Goal: Information Seeking & Learning: Learn about a topic

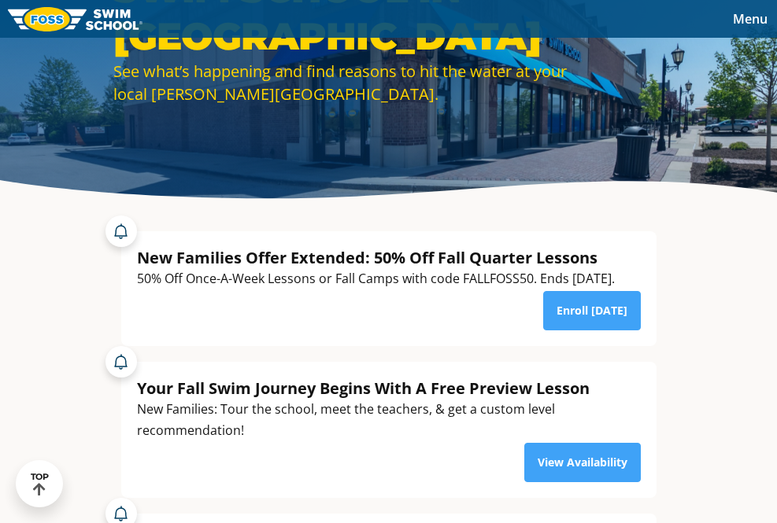
scroll to position [20, 0]
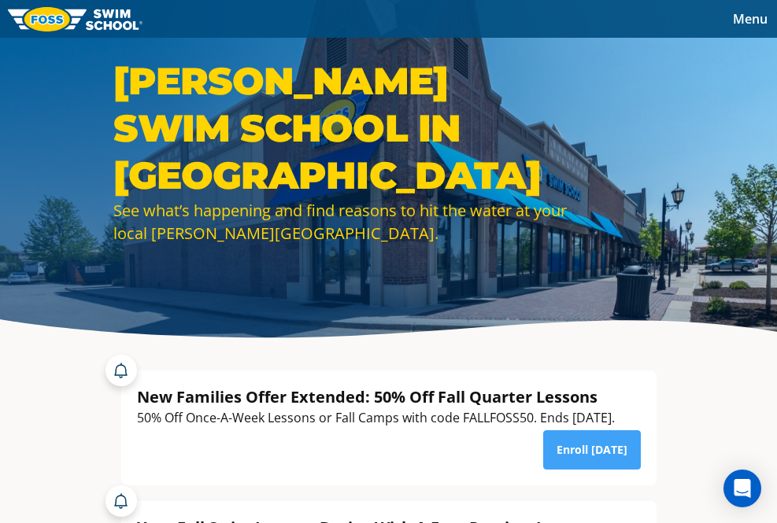
click at [741, 23] on span "Menu" at bounding box center [750, 18] width 35 height 17
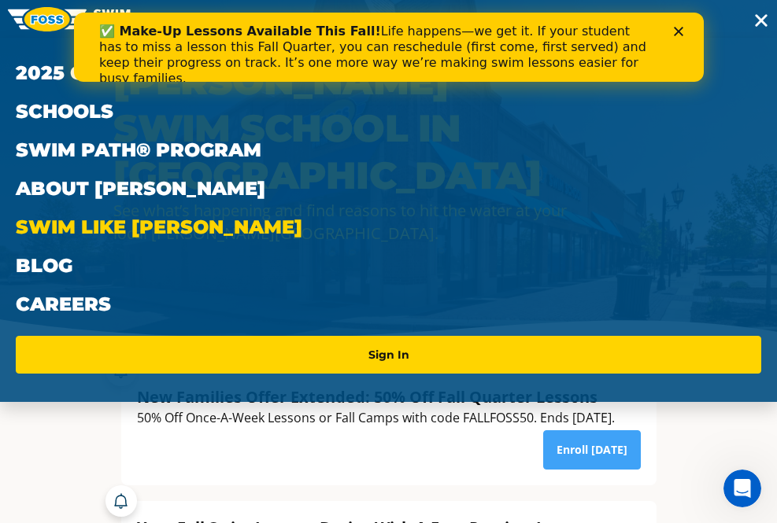
scroll to position [0, 0]
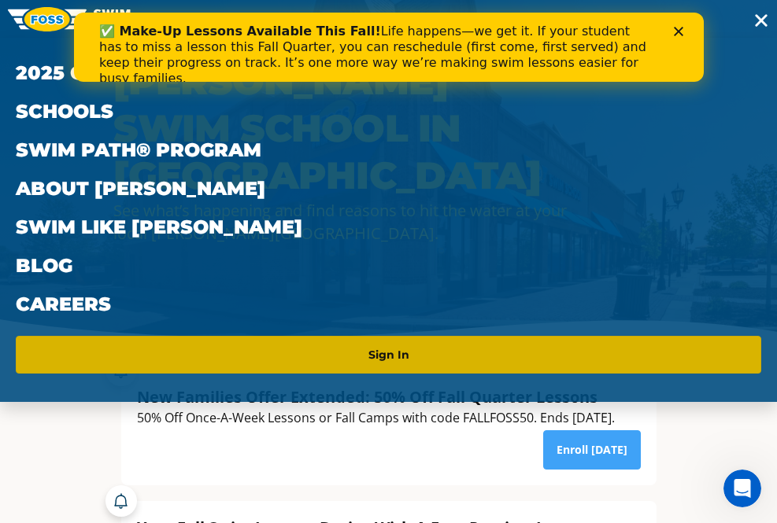
click at [558, 371] on li "Sign In" at bounding box center [388, 355] width 745 height 38
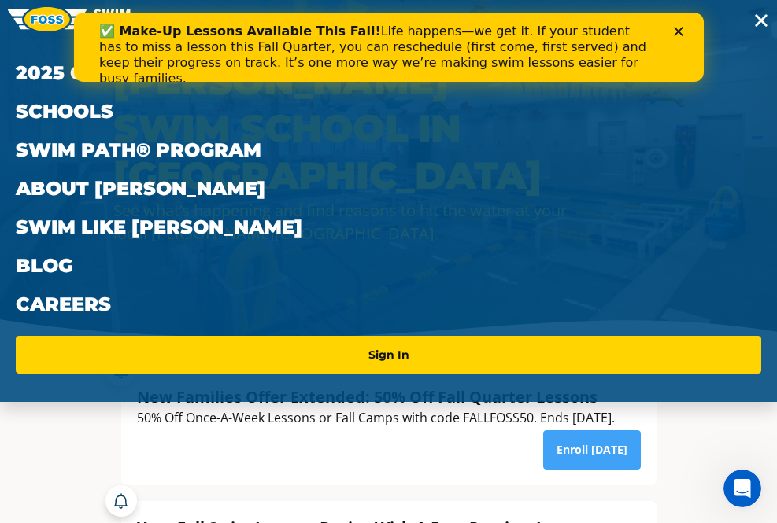
click at [677, 28] on icon "Close" at bounding box center [677, 31] width 9 height 9
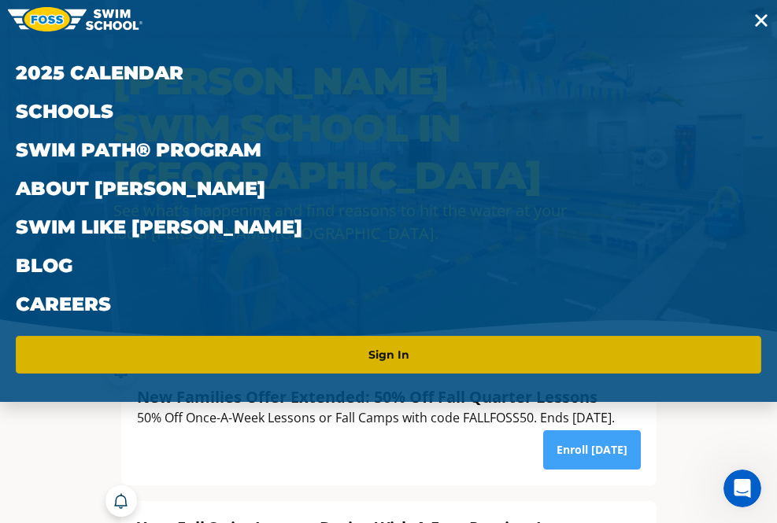
click at [443, 359] on link "Sign In" at bounding box center [388, 354] width 733 height 25
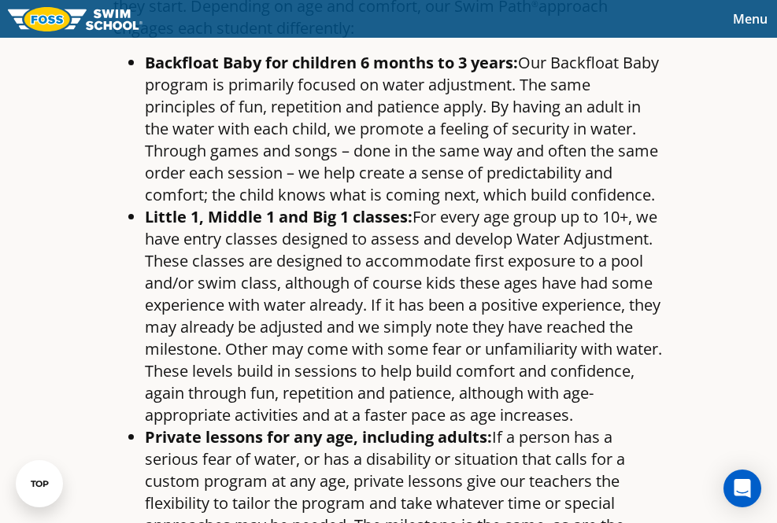
scroll to position [1682, 0]
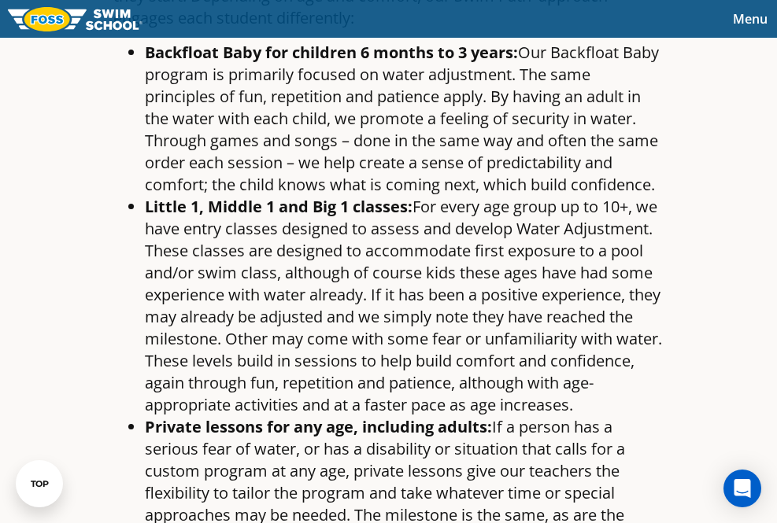
click at [411, 225] on li "Little 1, Middle 1 and Big 1 classes: For every age group up to 10+, we have en…" at bounding box center [404, 306] width 519 height 220
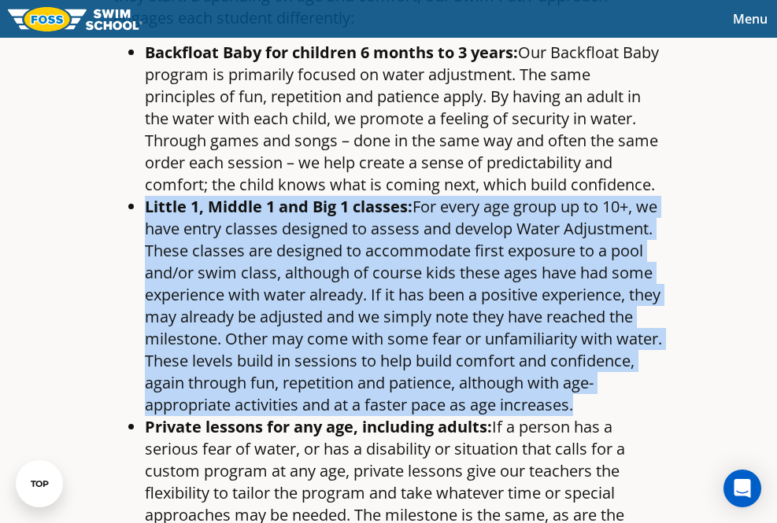
click at [411, 225] on li "Little 1, Middle 1 and Big 1 classes: For every age group up to 10+, we have en…" at bounding box center [404, 306] width 519 height 220
click at [470, 294] on li "Little 1, Middle 1 and Big 1 classes: For every age group up to 10+, we have en…" at bounding box center [404, 306] width 519 height 220
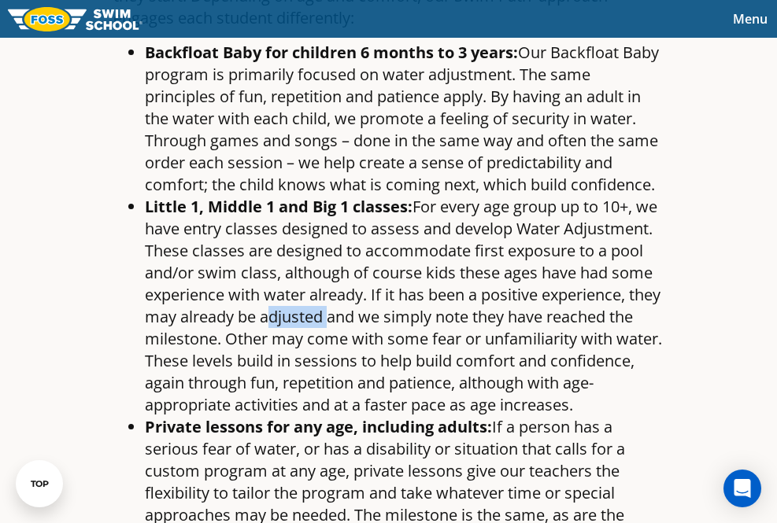
click at [470, 294] on li "Little 1, Middle 1 and Big 1 classes: For every age group up to 10+, we have en…" at bounding box center [404, 306] width 519 height 220
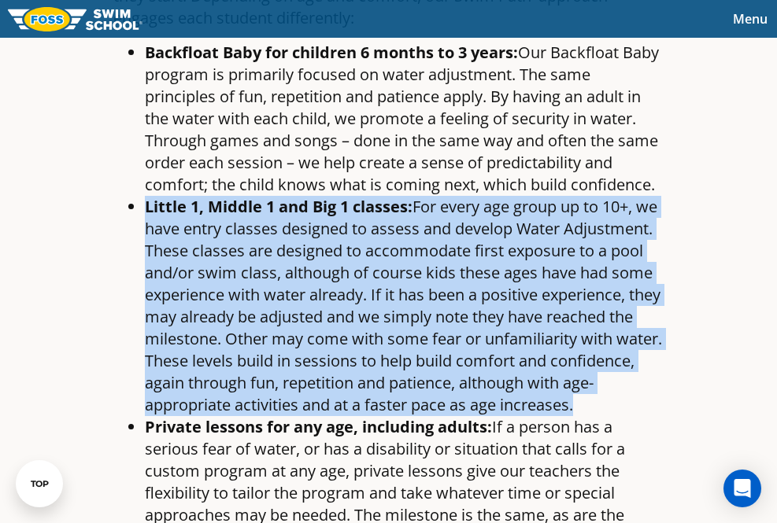
click at [470, 294] on li "Little 1, Middle 1 and Big 1 classes: For every age group up to 10+, we have en…" at bounding box center [404, 306] width 519 height 220
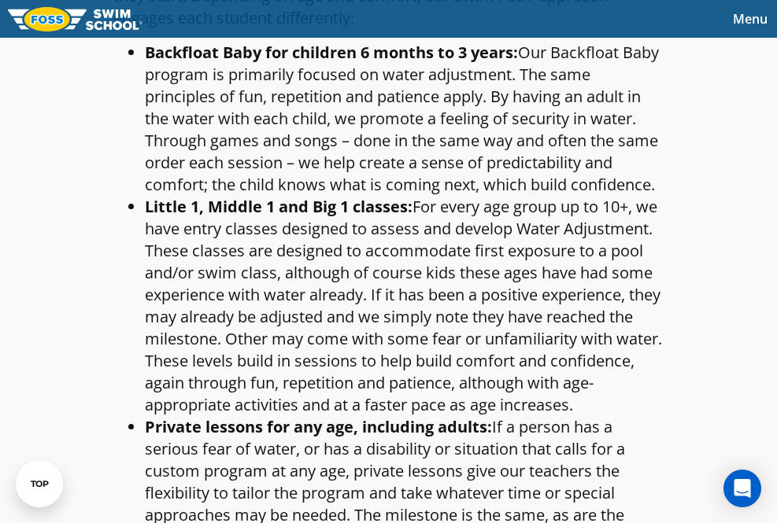
click at [220, 205] on li "Little 1, Middle 1 and Big 1 classes: For every age group up to 10+, we have en…" at bounding box center [404, 306] width 519 height 220
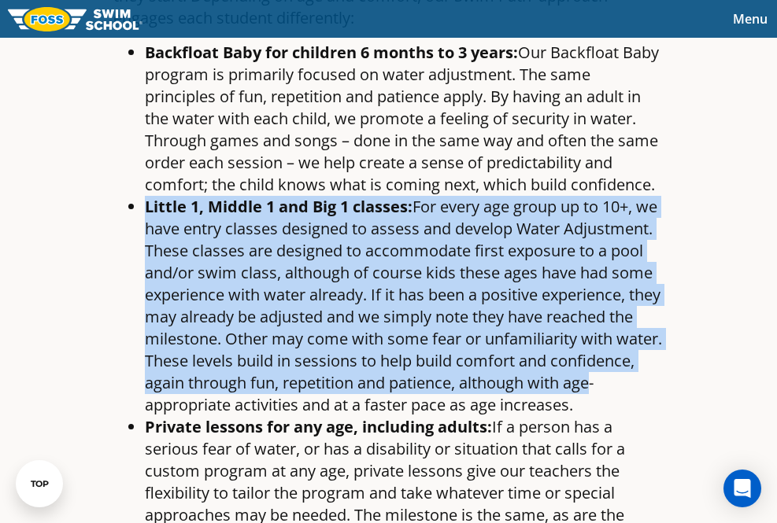
drag, startPoint x: 142, startPoint y: 186, endPoint x: 264, endPoint y: 394, distance: 240.9
click at [264, 394] on ul "Backfloat Baby for children 6 months to 3 years: Our Backfloat Baby program is …" at bounding box center [388, 306] width 551 height 529
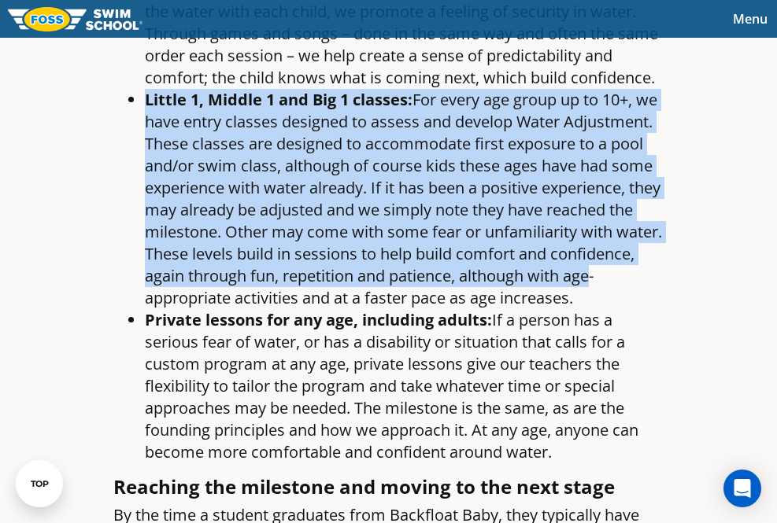
scroll to position [1791, 0]
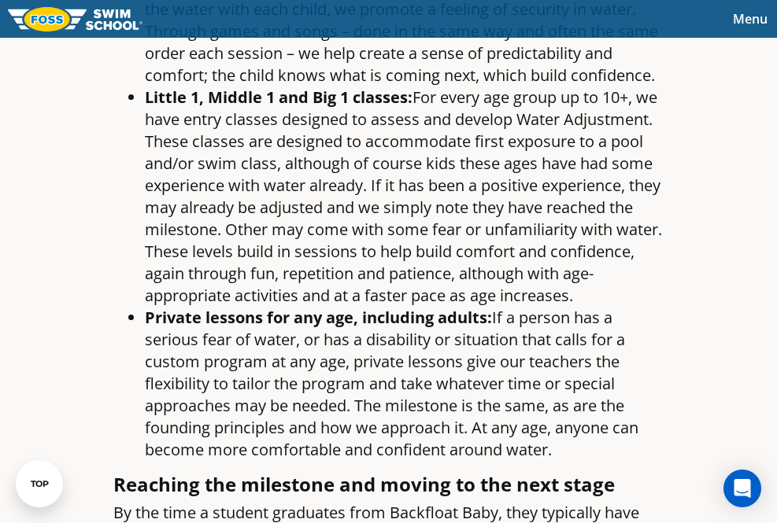
click at [323, 374] on li "Private lessons for any age, including adults: If a person has a serious fear o…" at bounding box center [404, 384] width 519 height 154
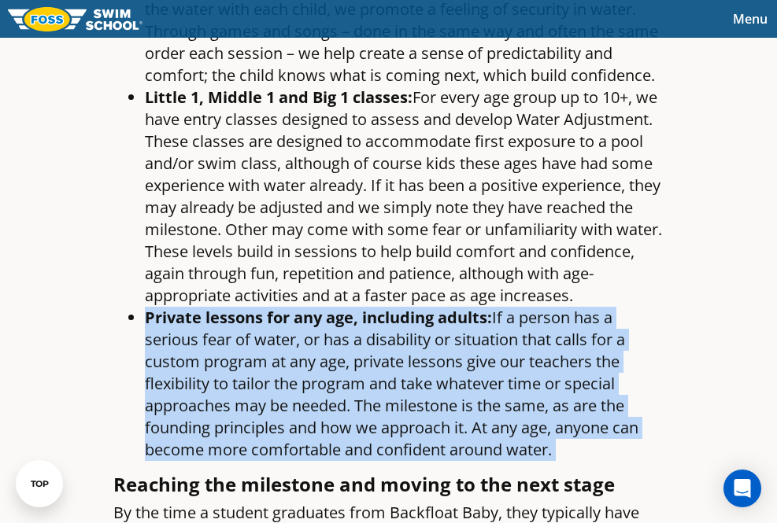
click at [323, 374] on li "Private lessons for any age, including adults: If a person has a serious fear o…" at bounding box center [404, 384] width 519 height 154
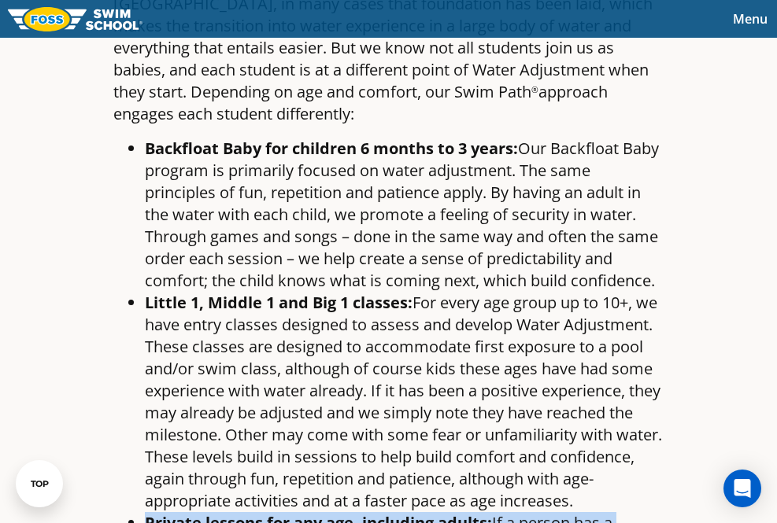
scroll to position [1695, 0]
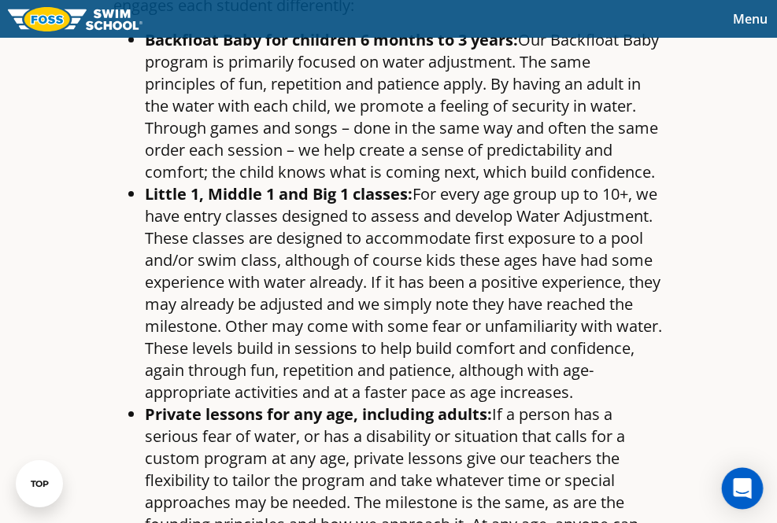
click at [748, 487] on icon "Open Intercom Messenger" at bounding box center [742, 489] width 18 height 20
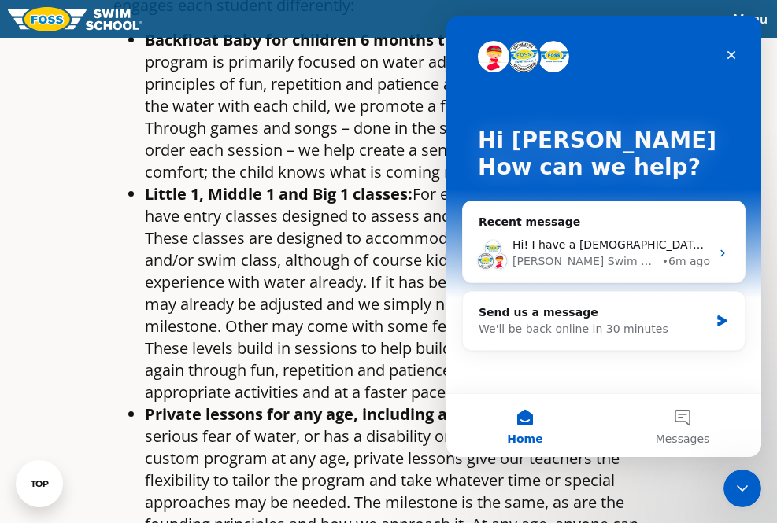
scroll to position [0, 0]
click at [693, 412] on button "1 Messages" at bounding box center [682, 425] width 157 height 63
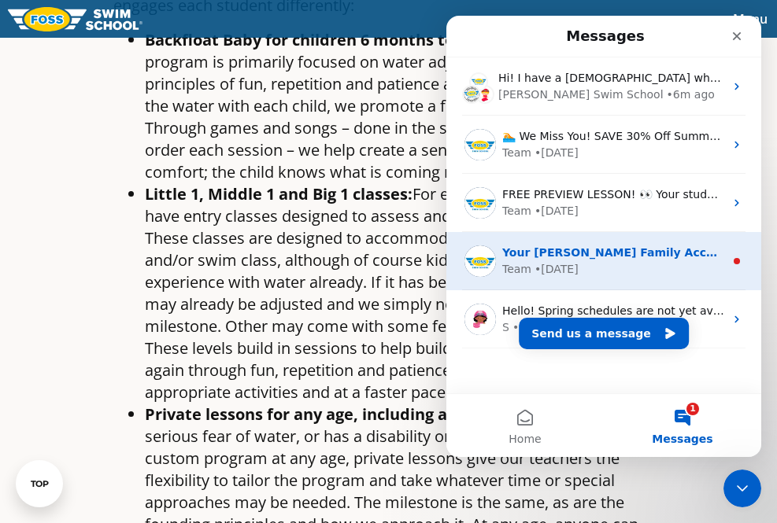
click at [689, 277] on div "Team • 30w ago" at bounding box center [613, 269] width 222 height 17
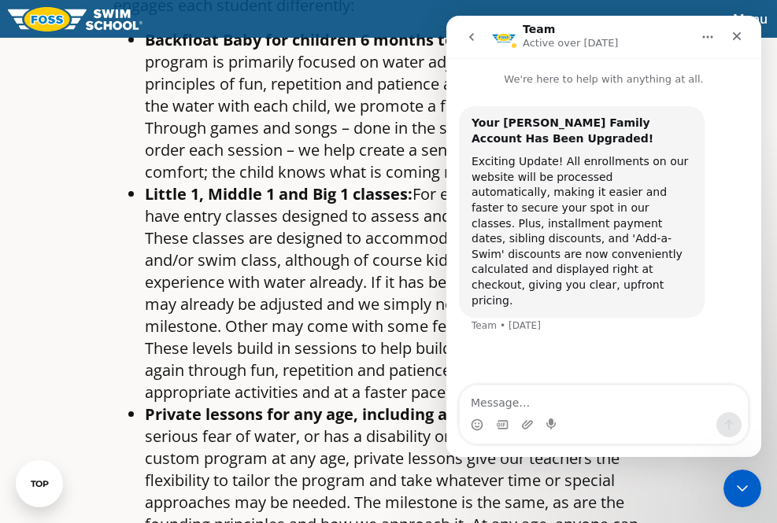
click at [475, 42] on icon "go back" at bounding box center [471, 37] width 13 height 13
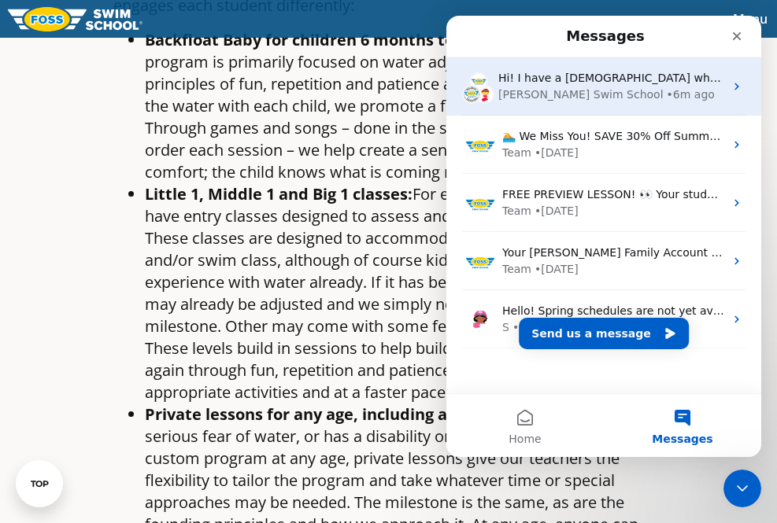
click at [690, 88] on div "Foss Swim School • 6m ago" at bounding box center [611, 95] width 226 height 17
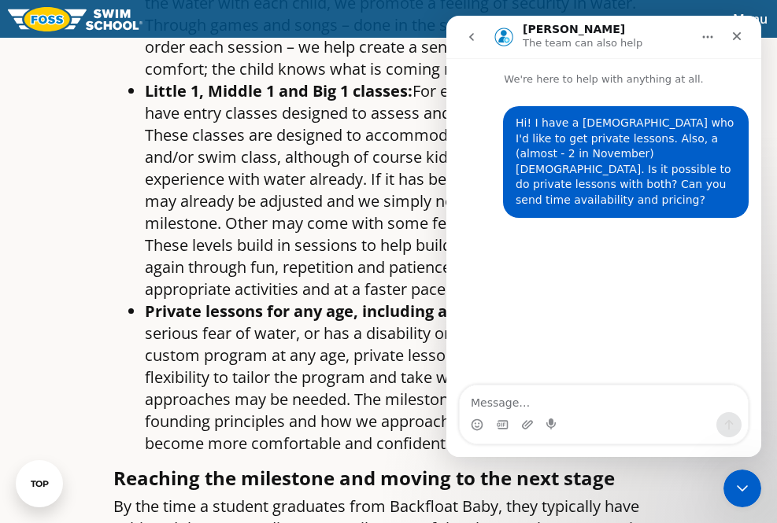
scroll to position [1805, 0]
